Goal: Information Seeking & Learning: Learn about a topic

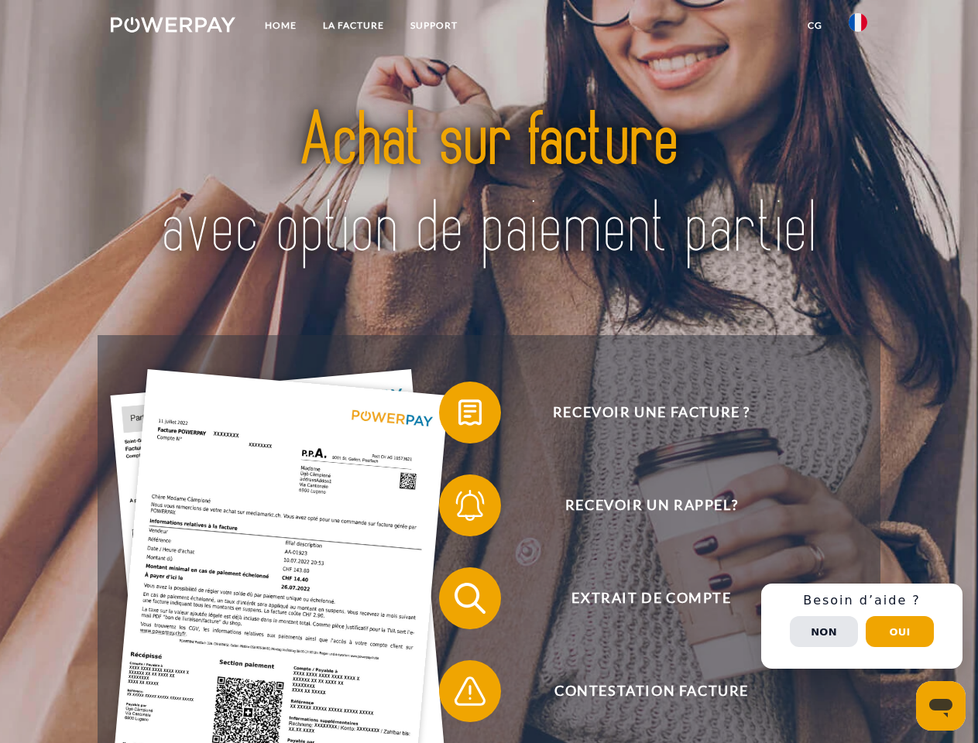
click at [173, 27] on img at bounding box center [173, 24] width 125 height 15
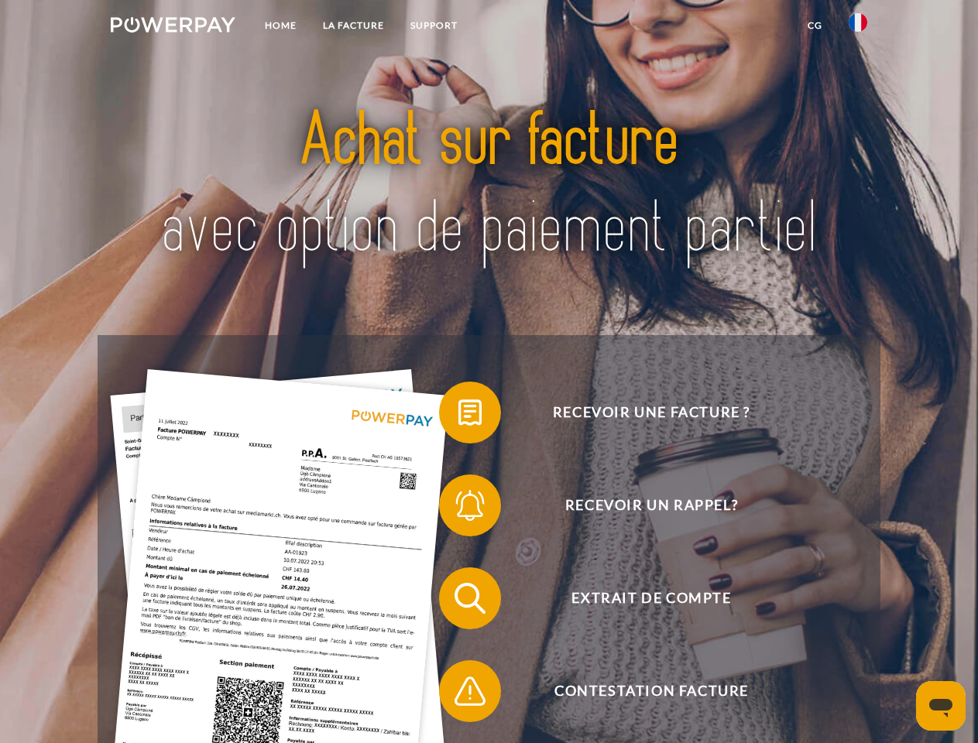
click at [858, 27] on img at bounding box center [858, 22] width 19 height 19
click at [815, 26] on link "CG" at bounding box center [815, 26] width 41 height 28
click at [458, 416] on span at bounding box center [446, 412] width 77 height 77
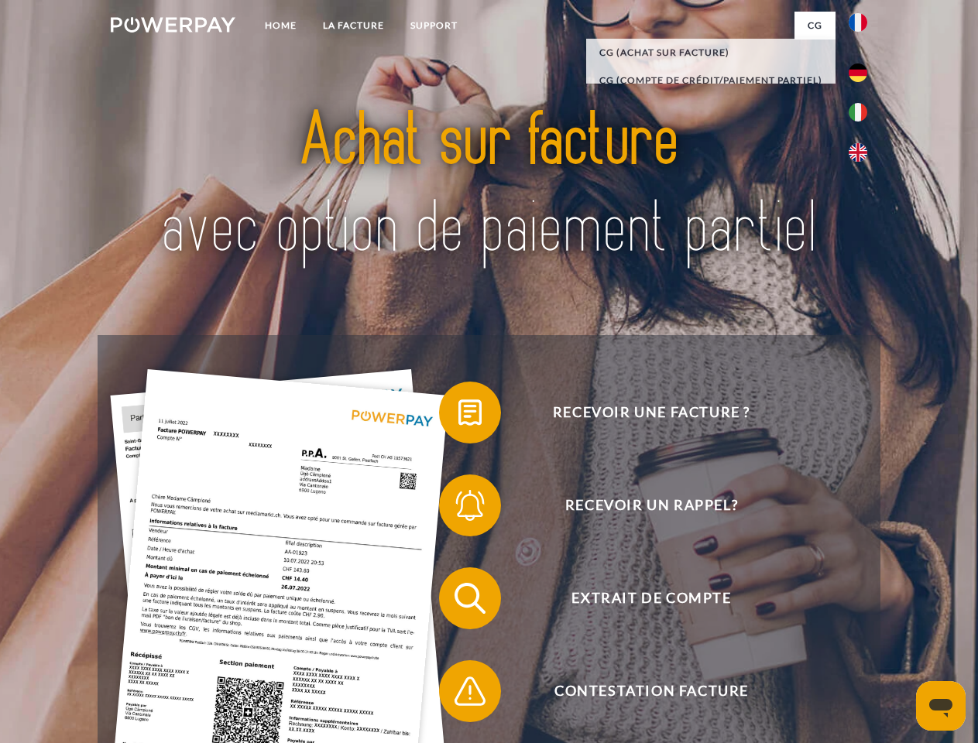
click at [458, 509] on span at bounding box center [446, 505] width 77 height 77
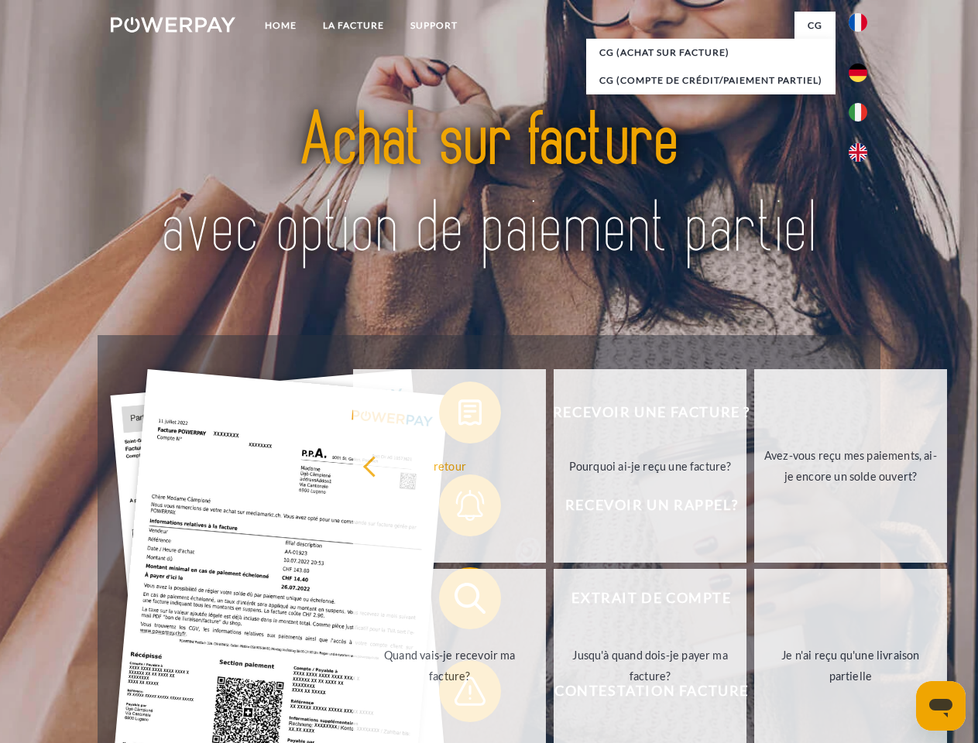
click at [554, 602] on link "Jusqu'à quand dois-je payer ma facture?" at bounding box center [650, 666] width 193 height 194
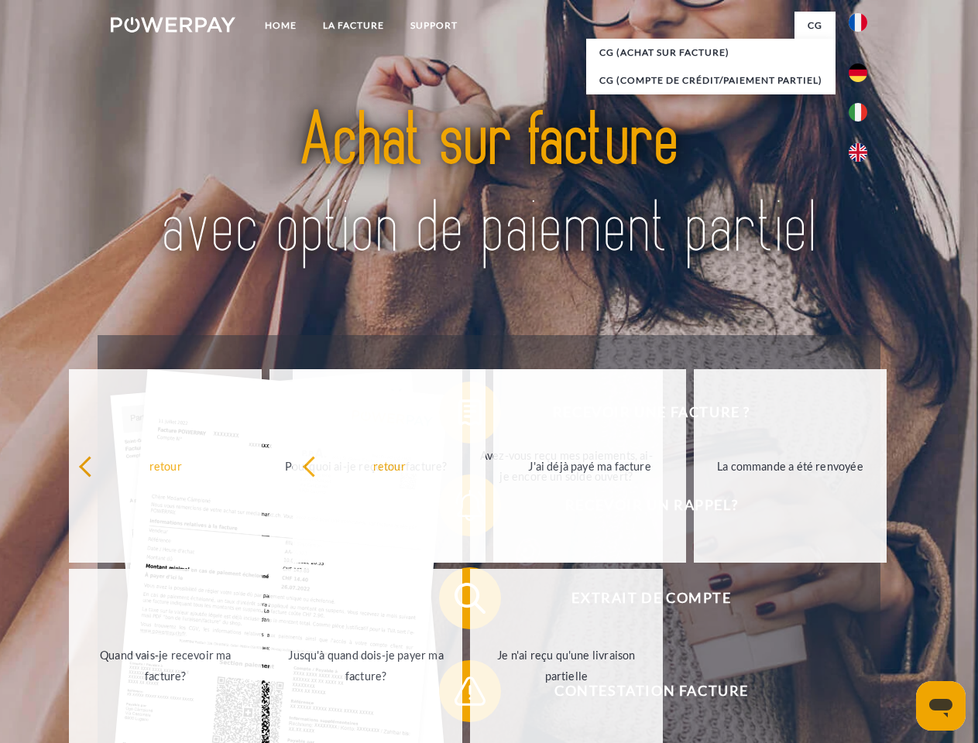
click at [458, 695] on span at bounding box center [446, 691] width 77 height 77
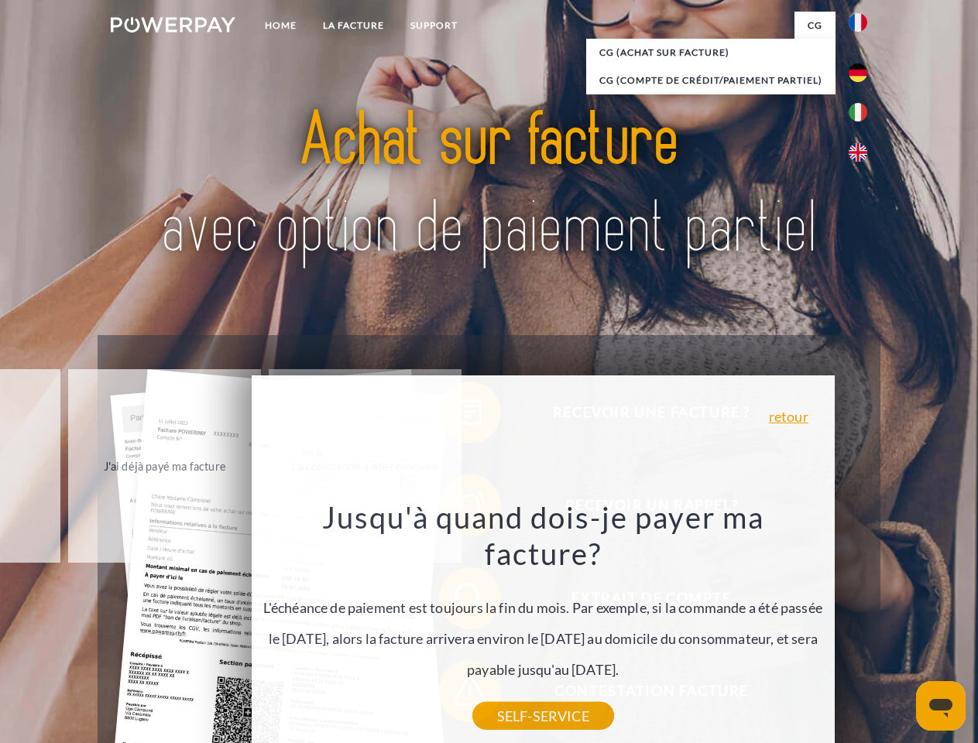
click at [862, 626] on div "Recevoir une facture ? Recevoir un rappel? Extrait de compte retour" at bounding box center [489, 645] width 782 height 620
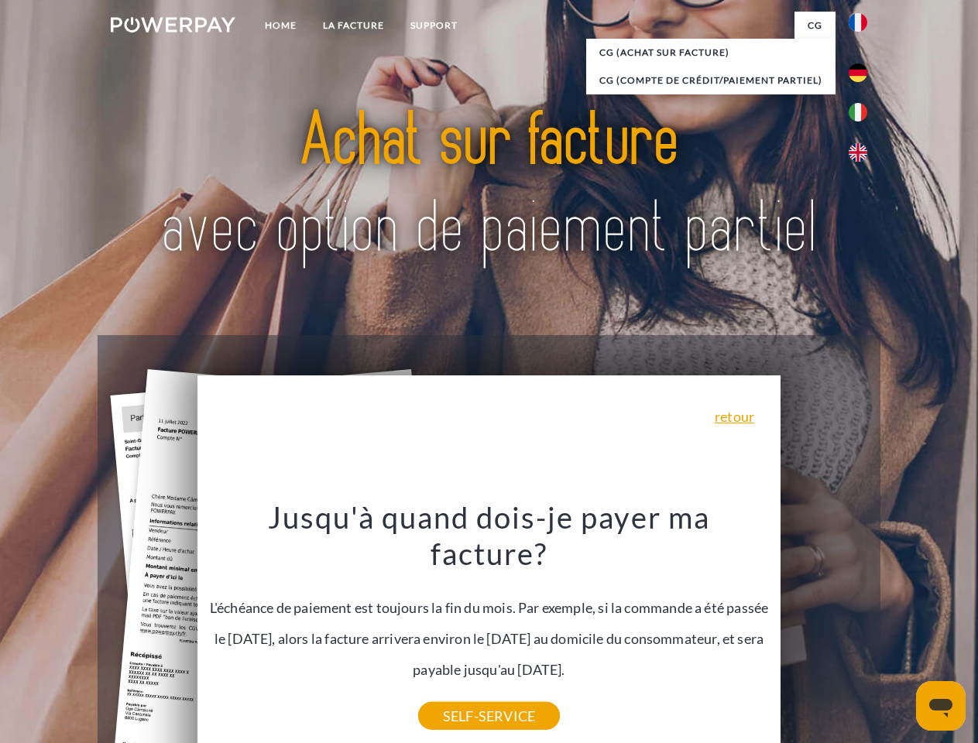
click at [824, 630] on span "Extrait de compte" at bounding box center [651, 599] width 379 height 62
click at [900, 632] on header "Home LA FACTURE Support" at bounding box center [489, 534] width 978 height 1069
